Goal: Task Accomplishment & Management: Use online tool/utility

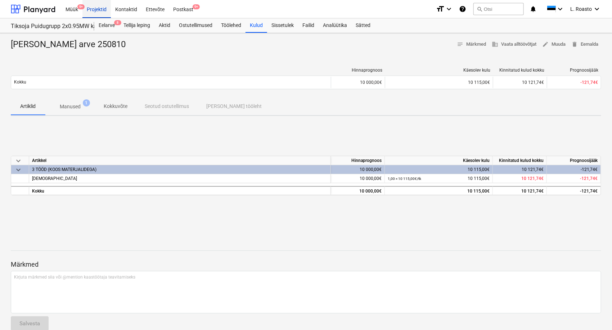
click at [100, 12] on div "Projektid" at bounding box center [96, 9] width 28 height 18
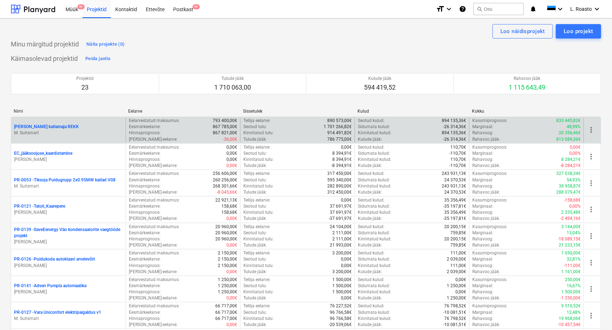
click at [45, 126] on p "[PERSON_NAME] katlamaja REKK" at bounding box center [46, 127] width 65 height 6
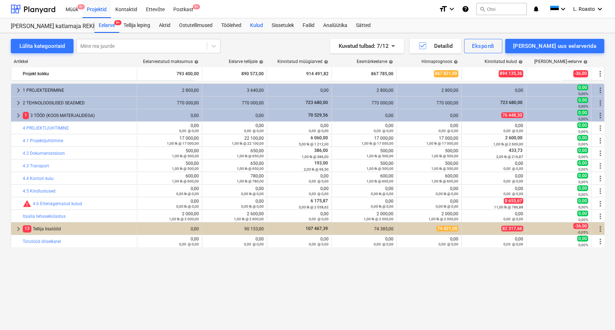
click at [265, 26] on div "Kulud" at bounding box center [257, 25] width 22 height 14
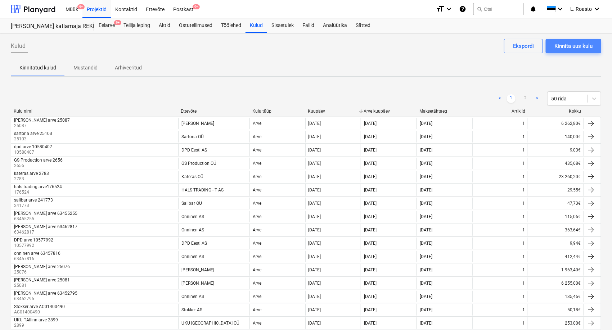
click at [587, 41] on div "Kinnita uus kulu" at bounding box center [574, 45] width 38 height 9
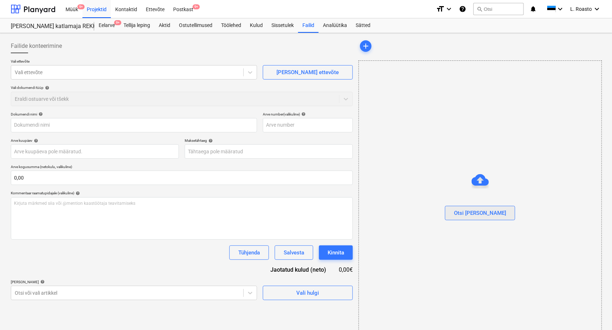
click at [492, 215] on button "Otsi [PERSON_NAME]" at bounding box center [480, 213] width 70 height 14
click at [181, 8] on div "Postkast 9+" at bounding box center [183, 9] width 29 height 18
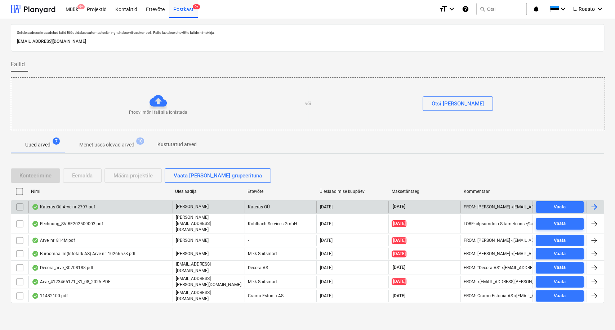
click at [73, 206] on div "Kateras Oü Arve nr 2797.pdf" at bounding box center [63, 207] width 63 height 6
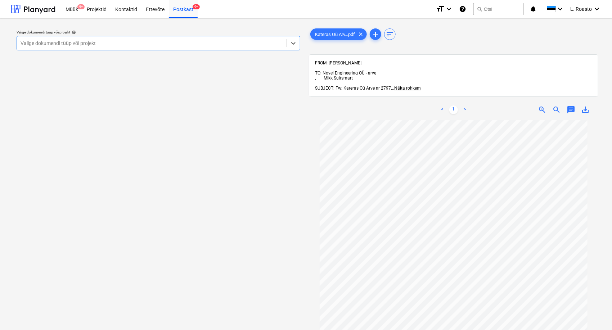
click at [245, 41] on div at bounding box center [152, 43] width 263 height 7
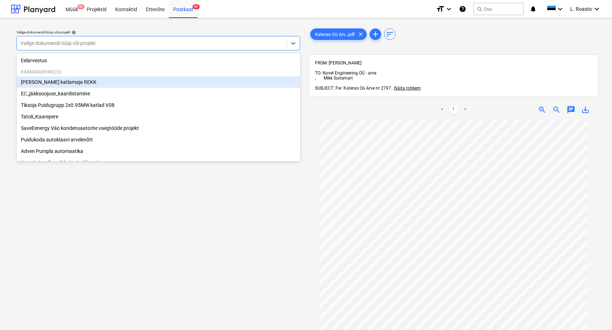
click at [86, 80] on div "[PERSON_NAME] katlamaja REKK" at bounding box center [159, 82] width 284 height 12
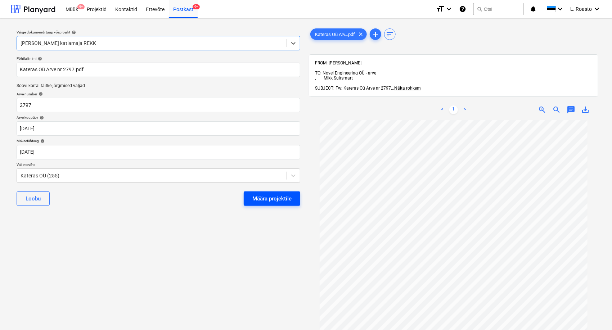
click at [265, 197] on div "Määra projektile" at bounding box center [272, 198] width 39 height 9
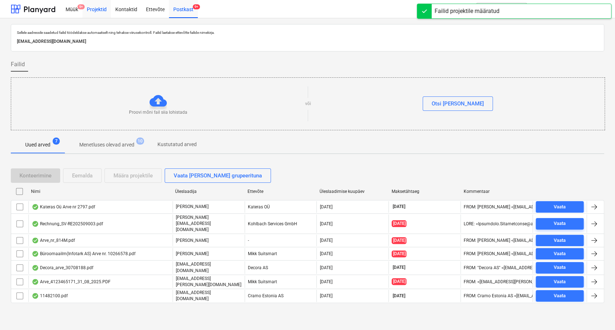
click at [97, 8] on div "Projektid" at bounding box center [96, 9] width 28 height 18
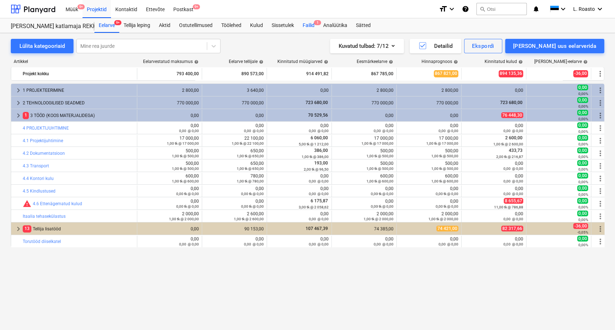
click at [309, 26] on div "Failid 1" at bounding box center [308, 25] width 21 height 14
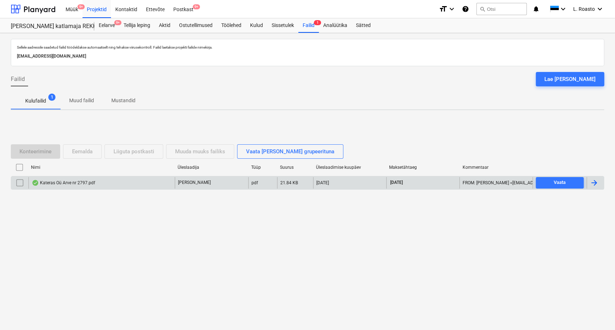
click at [594, 182] on div at bounding box center [594, 183] width 9 height 9
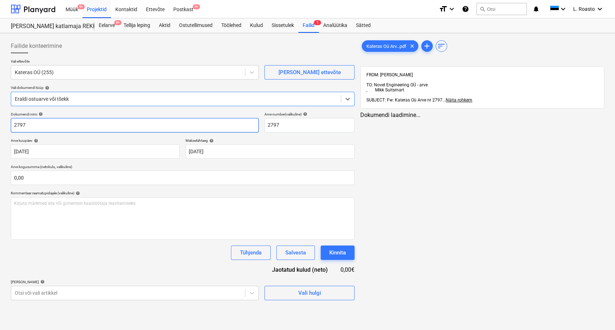
click at [11, 125] on input "2797" at bounding box center [135, 125] width 248 height 14
type input "kateras arve 2797"
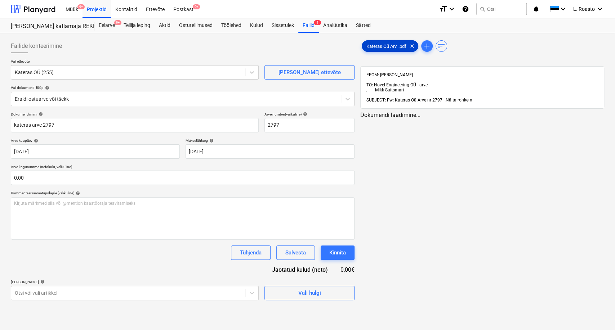
click at [397, 41] on div "Kateras Oü Arv...pdf clear" at bounding box center [390, 46] width 57 height 12
click at [86, 295] on body "Müük 9+ Projektid Kontaktid Ettevõte Postkast 9+ format_size keyboard_arrow_dow…" at bounding box center [307, 165] width 615 height 330
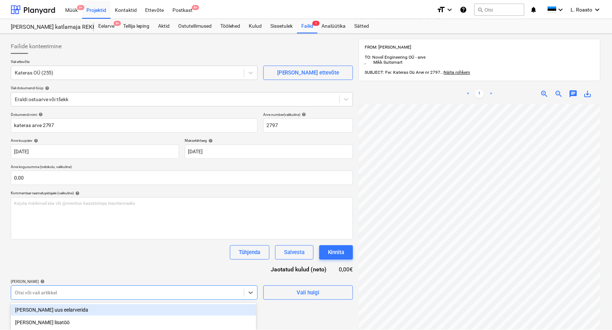
scroll to position [85, 0]
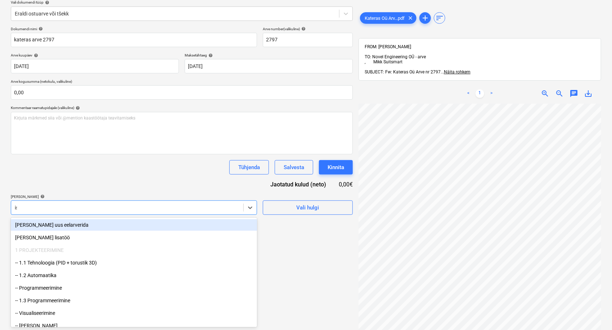
type input "iso"
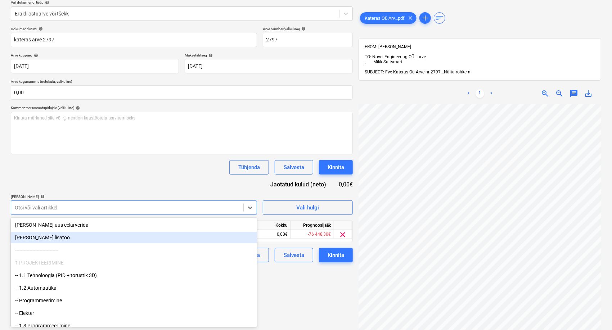
click at [108, 181] on div "Dokumendi nimi help kateras arve 2797 Arve number (valikuline) help 2797 Arve k…" at bounding box center [182, 145] width 342 height 236
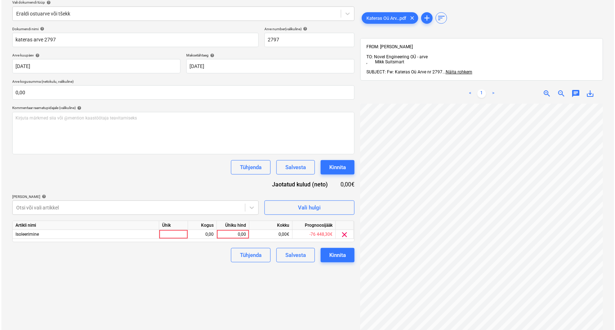
scroll to position [23, 29]
click at [232, 236] on div "0,00" at bounding box center [231, 234] width 26 height 9
type input "12340"
click at [250, 288] on div "Failide konteerimine Vali ettevõte Kateras OÜ (255) [PERSON_NAME] uus ettevõte …" at bounding box center [182, 148] width 348 height 394
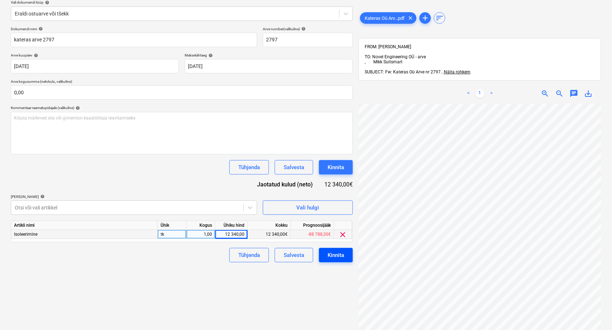
click at [334, 255] on div "Kinnita" at bounding box center [336, 255] width 17 height 9
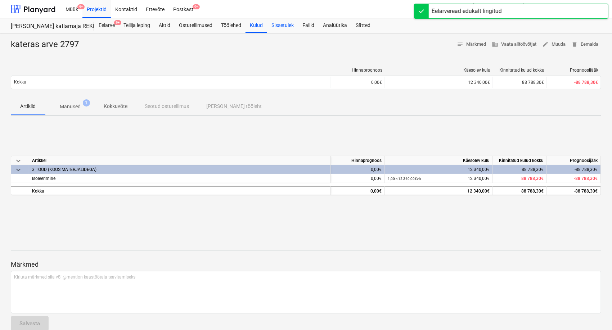
click at [296, 26] on div "Sissetulek" at bounding box center [282, 25] width 31 height 14
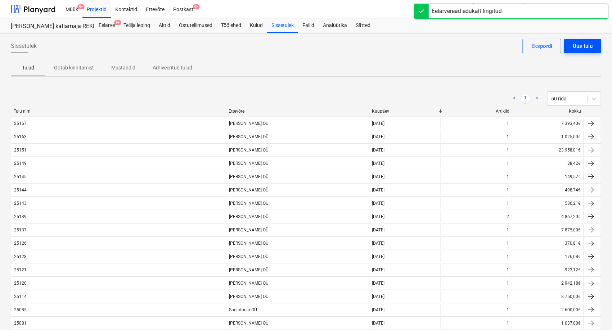
click at [594, 44] on button "Uus tulu" at bounding box center [582, 46] width 37 height 14
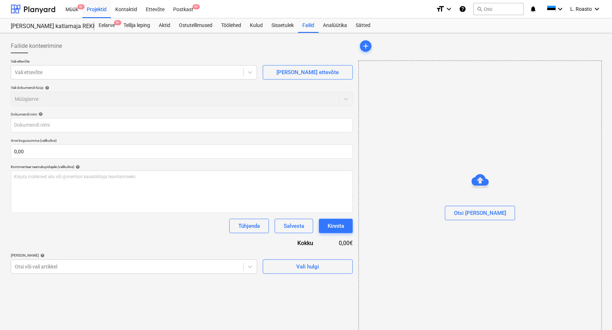
type input "25169_Vara_arve.pdf"
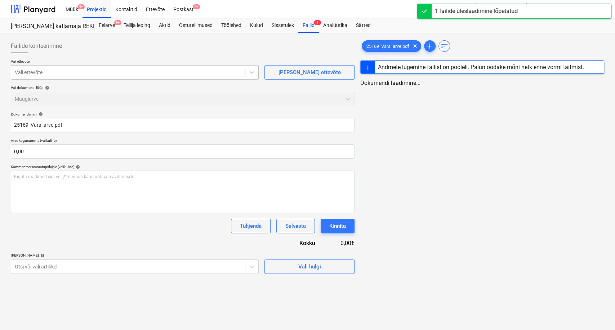
click at [88, 67] on div "Vali ettevõte" at bounding box center [128, 72] width 234 height 10
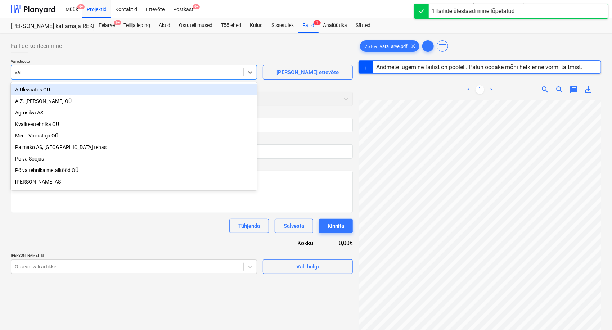
type input "vara"
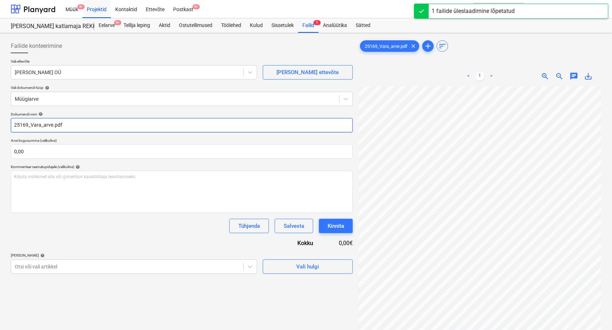
type input "25169"
drag, startPoint x: 27, startPoint y: 124, endPoint x: 148, endPoint y: 144, distance: 123.2
click at [148, 144] on div "Dokumendi nimi help 25169 Arve kogusumma (valikuline) 0,00 Kommentaar raamatupi…" at bounding box center [182, 193] width 342 height 162
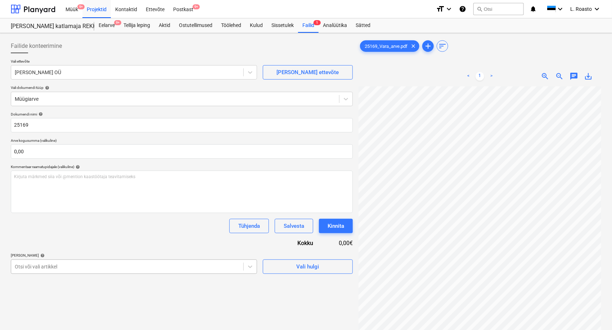
click at [49, 268] on body "Müük 9+ Projektid Kontaktid Ettevõte Postkast 9+ format_size keyboard_arrow_dow…" at bounding box center [306, 165] width 612 height 330
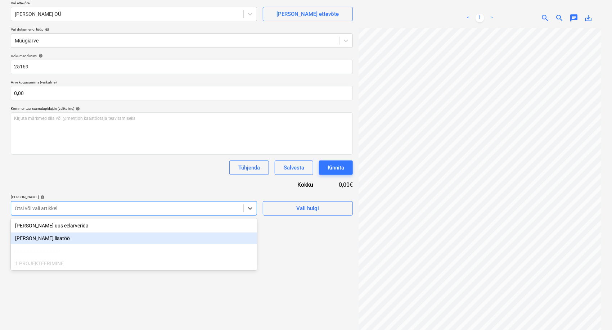
scroll to position [59, 0]
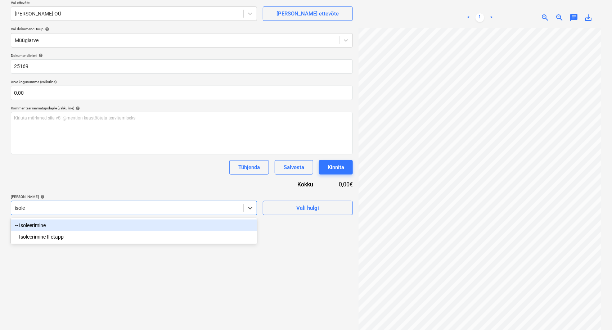
type input "isolee"
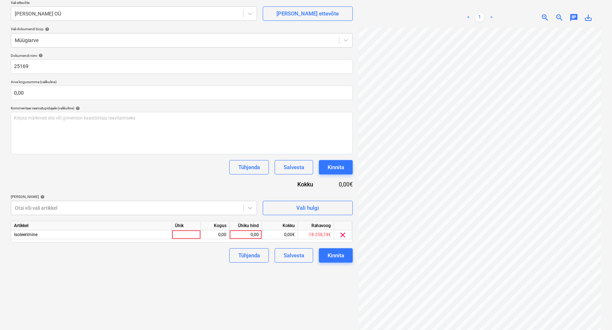
click at [86, 300] on div "Failide konteerimine Vali ettevõte Vara Saeveski OÜ [PERSON_NAME] uus ettevõte …" at bounding box center [182, 158] width 348 height 363
click at [246, 232] on div "0,00" at bounding box center [246, 235] width 26 height 9
type input "12710"
click at [189, 290] on div "Failide konteerimine Vali ettevõte Vara Saeveski OÜ [PERSON_NAME] uus ettevõte …" at bounding box center [182, 158] width 348 height 363
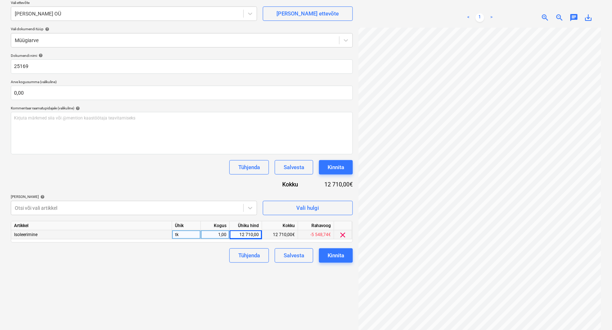
click at [241, 238] on div "12 710,00" at bounding box center [246, 235] width 26 height 9
type input "12710,20"
click at [218, 283] on div "Failide konteerimine Vali ettevõte Vara Saeveski OÜ [PERSON_NAME] uus ettevõte …" at bounding box center [182, 158] width 348 height 363
click at [336, 255] on div "Kinnita" at bounding box center [336, 255] width 17 height 9
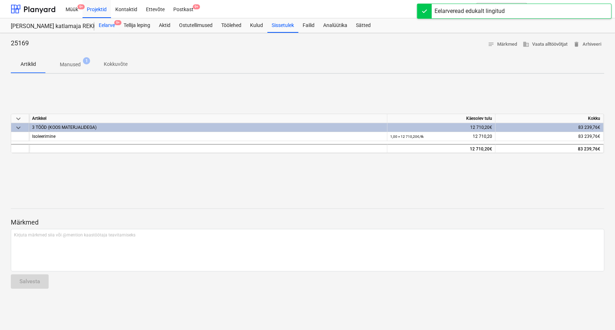
click at [111, 18] on div "Eelarve 9+" at bounding box center [106, 25] width 25 height 14
